Goal: Ask a question

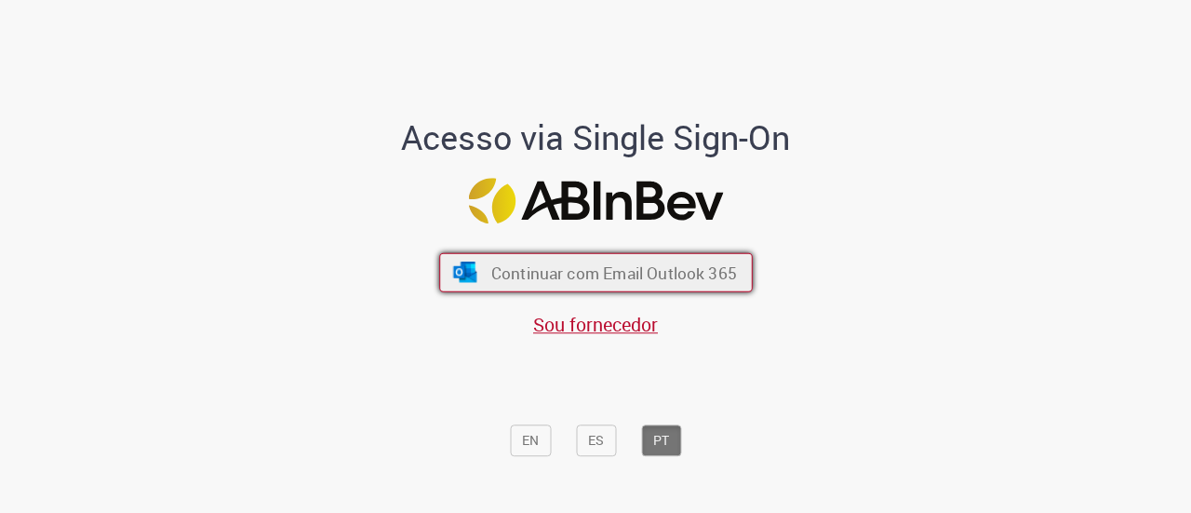
click at [547, 290] on button "Continuar com Email Outlook 365" at bounding box center [596, 272] width 314 height 39
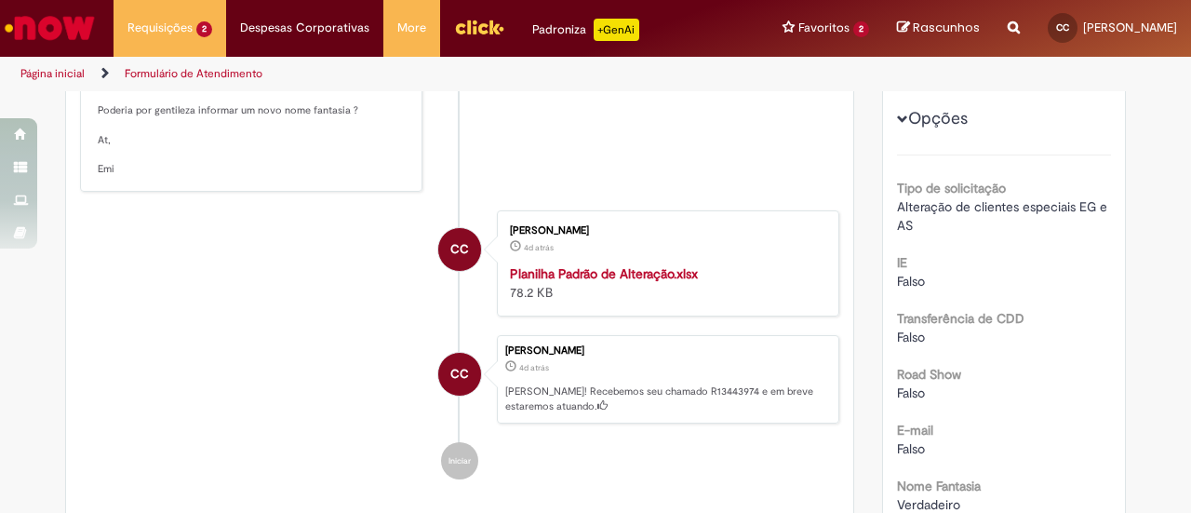
scroll to position [93, 0]
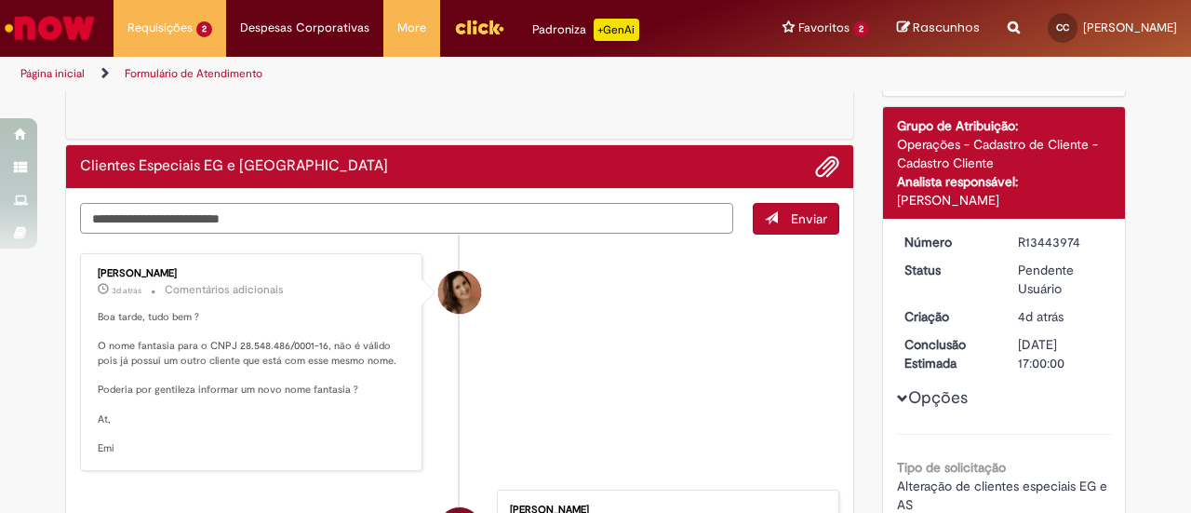
click at [395, 221] on textarea "Digite sua mensagem aqui..." at bounding box center [406, 218] width 653 height 31
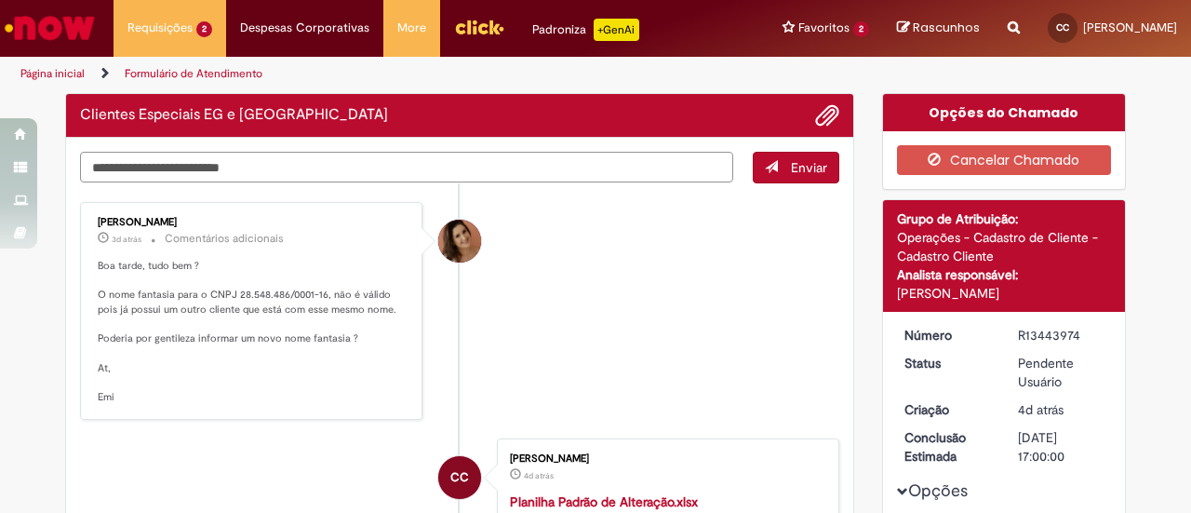
click at [341, 173] on textarea "Digite sua mensagem aqui..." at bounding box center [406, 167] width 653 height 31
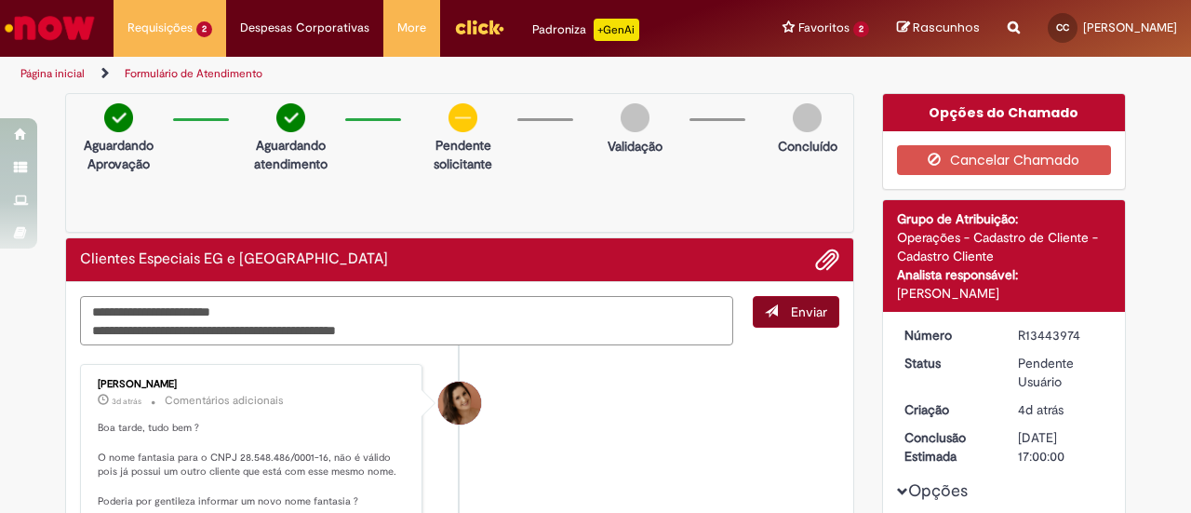
type textarea "**********"
click at [791, 314] on span "Enviar" at bounding box center [809, 311] width 36 height 17
